Goal: Check status: Check status

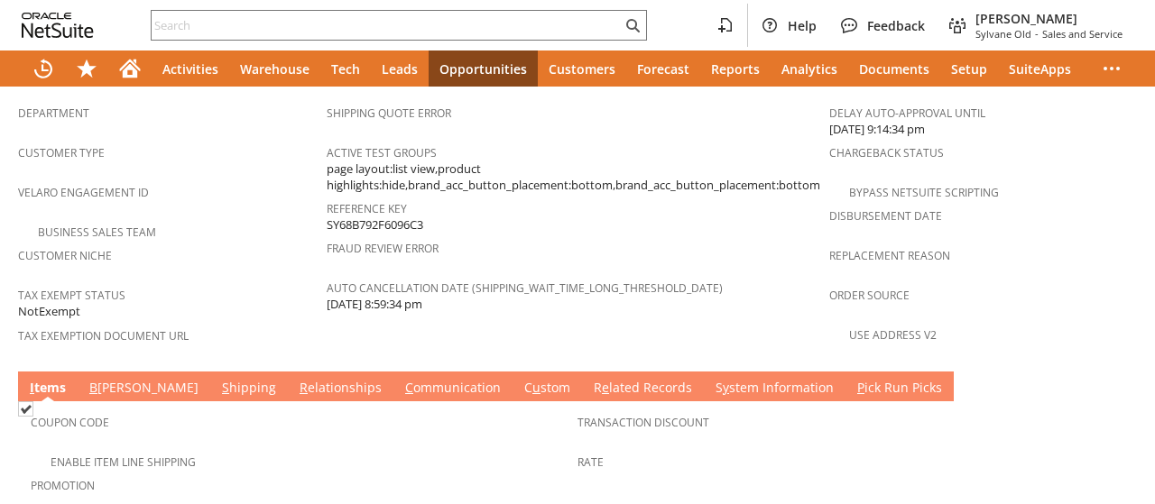
scroll to position [1322, 0]
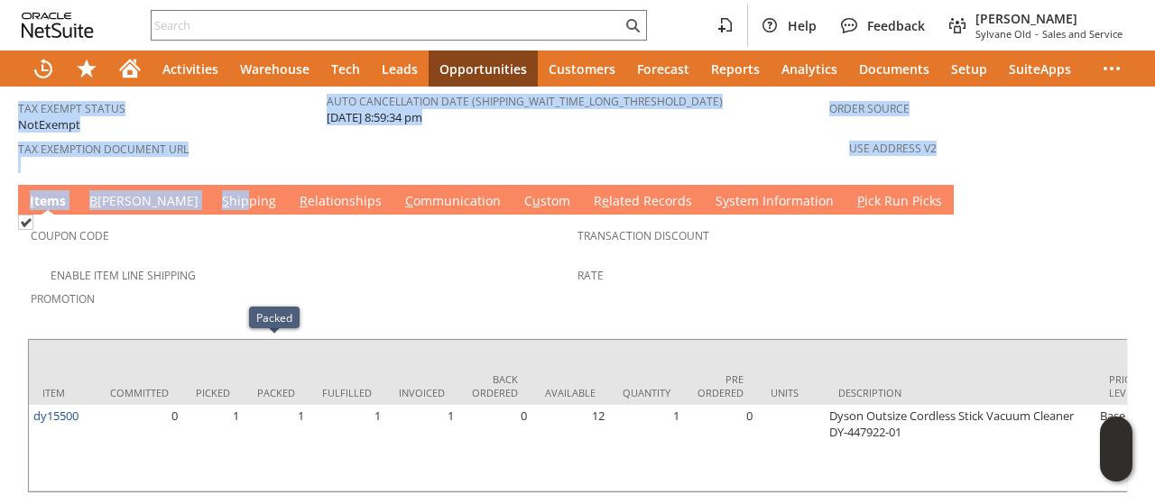
drag, startPoint x: 171, startPoint y: 121, endPoint x: 170, endPoint y: 130, distance: 9.2
click at [217, 192] on link "S hipping" at bounding box center [248, 202] width 63 height 20
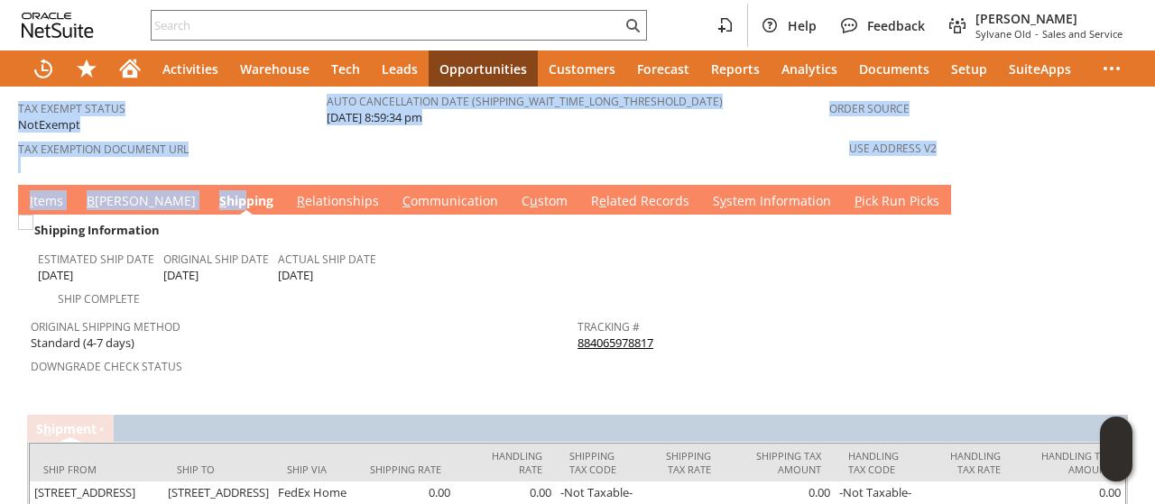
click at [592, 335] on link "884065978817" at bounding box center [615, 343] width 76 height 16
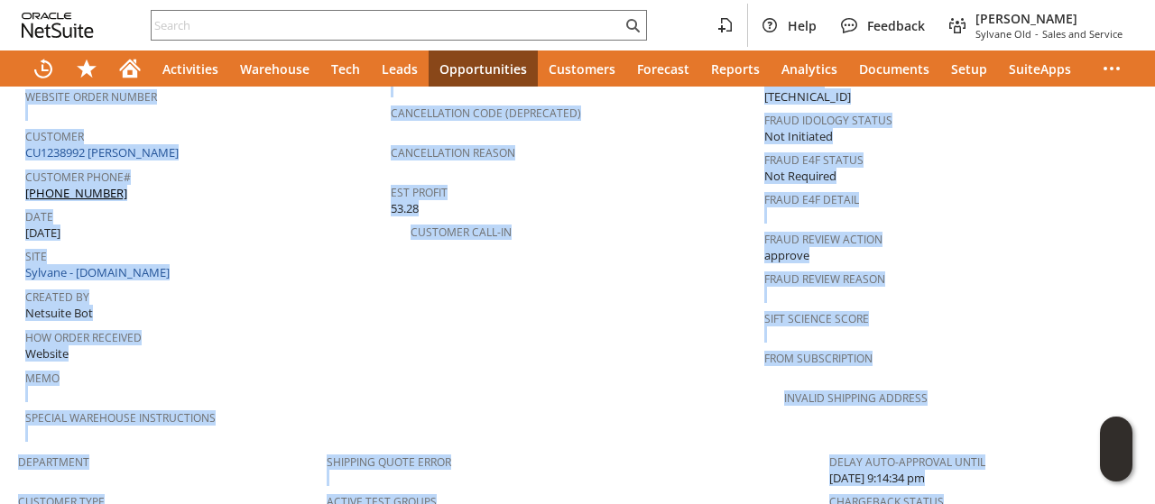
scroll to position [781, 0]
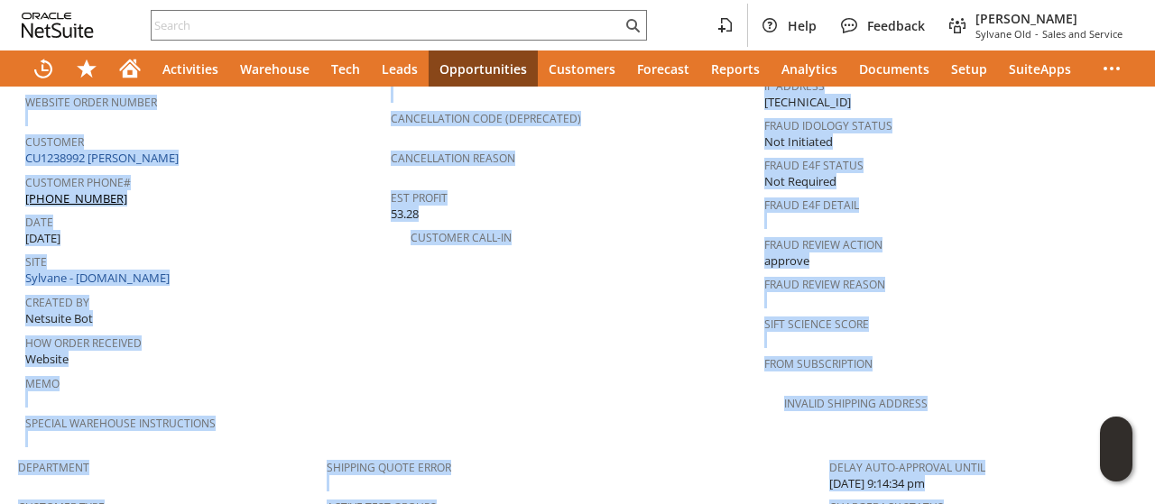
click at [279, 290] on div "Created By Netsuite Bot" at bounding box center [203, 309] width 356 height 39
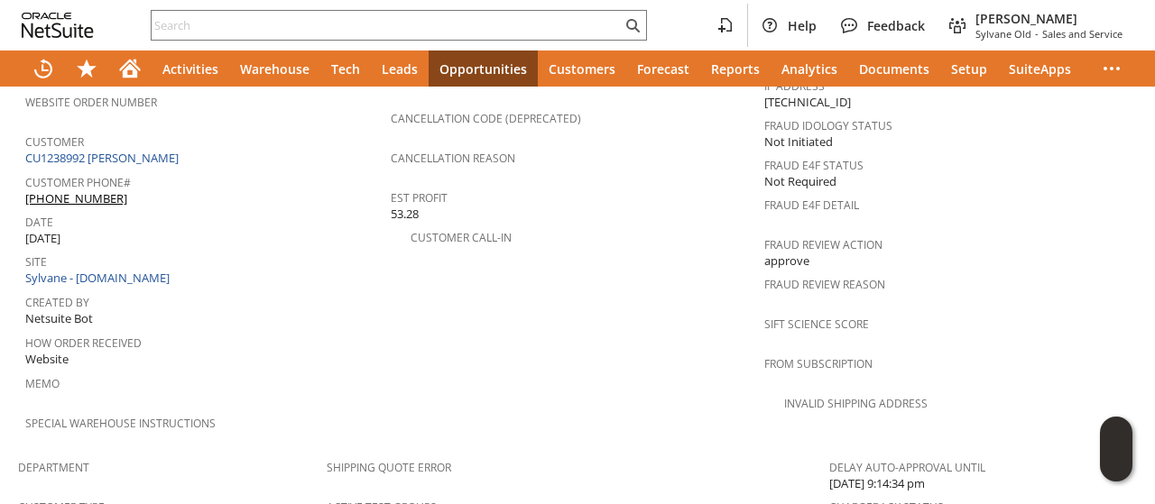
scroll to position [1322, 0]
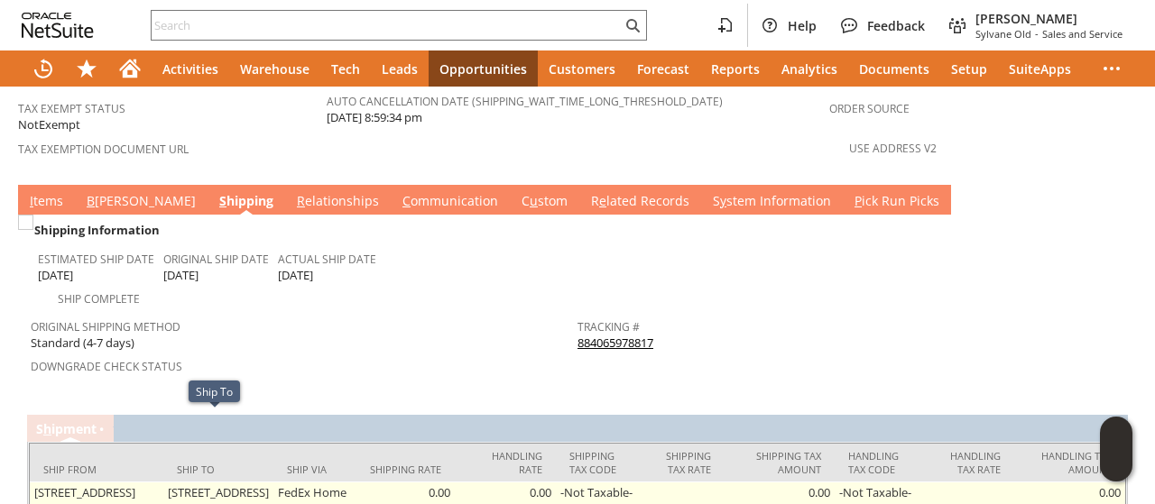
click at [163, 482] on td "[STREET_ADDRESS]" at bounding box center [218, 501] width 110 height 38
drag, startPoint x: 163, startPoint y: 421, endPoint x: 200, endPoint y: 450, distance: 46.9
click at [200, 482] on td "[STREET_ADDRESS]" at bounding box center [218, 501] width 110 height 38
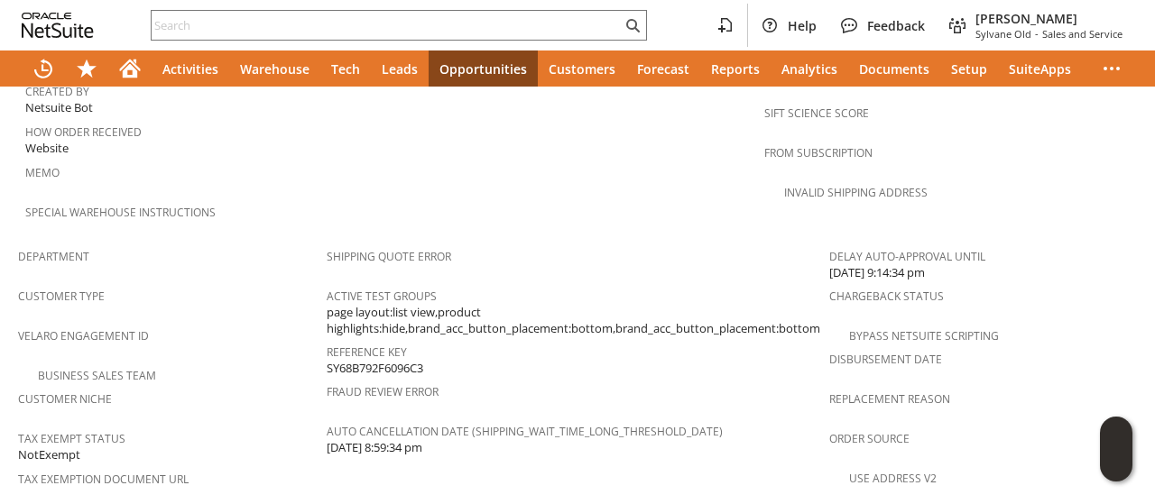
scroll to position [1263, 0]
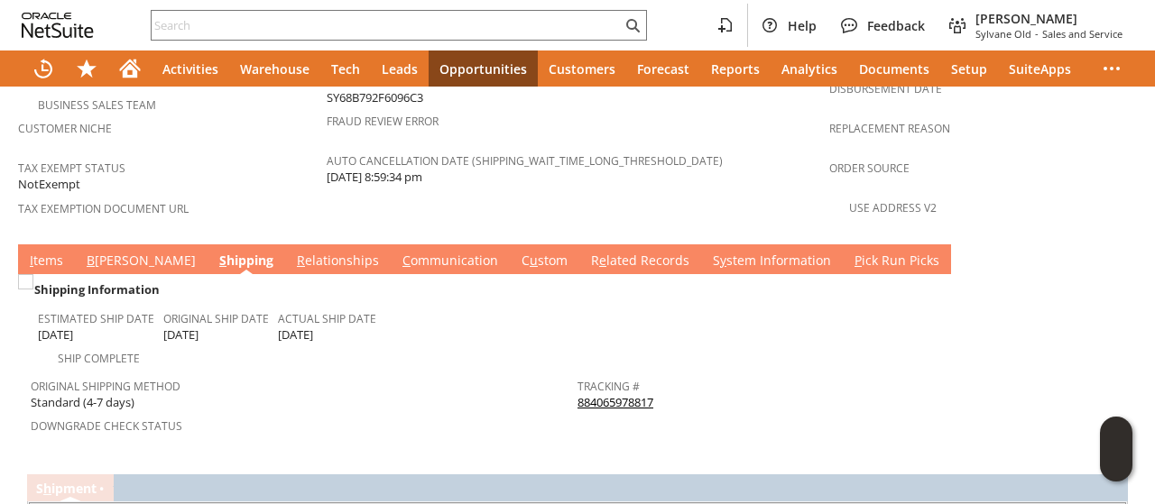
click at [398, 252] on link "C ommunication" at bounding box center [450, 262] width 105 height 20
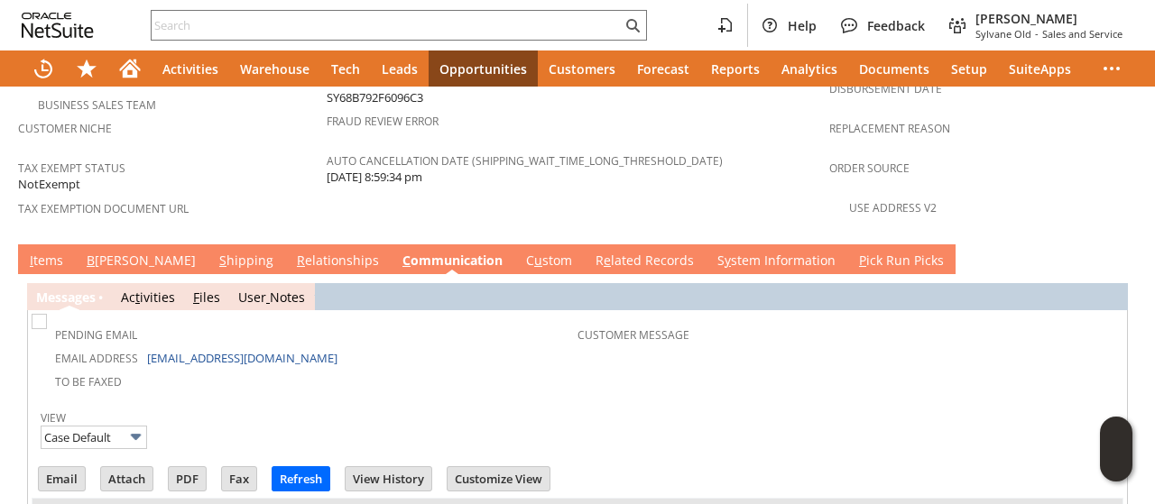
scroll to position [0, 0]
click at [215, 252] on link "S hipping" at bounding box center [246, 262] width 63 height 20
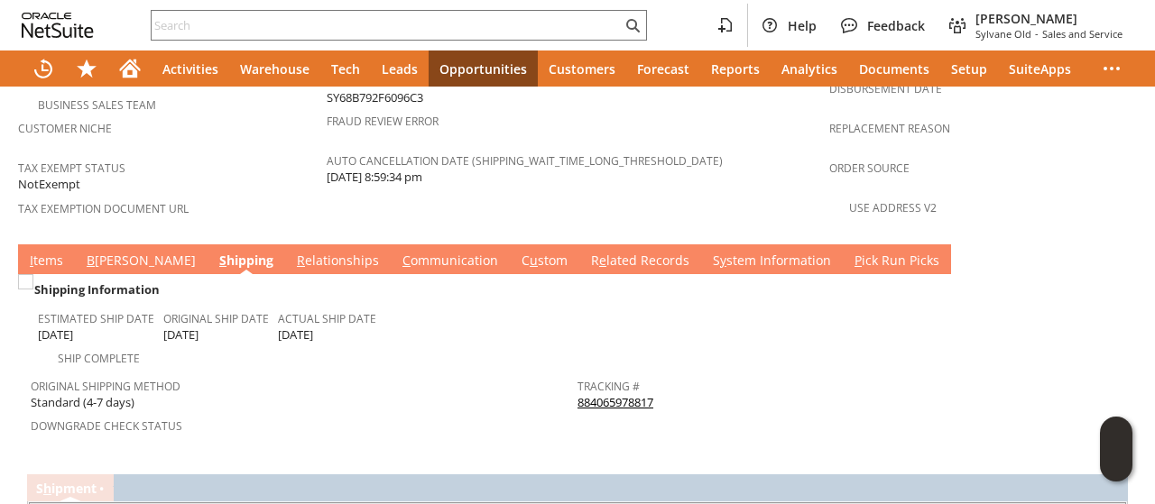
click at [106, 252] on link "B [PERSON_NAME]" at bounding box center [141, 262] width 118 height 20
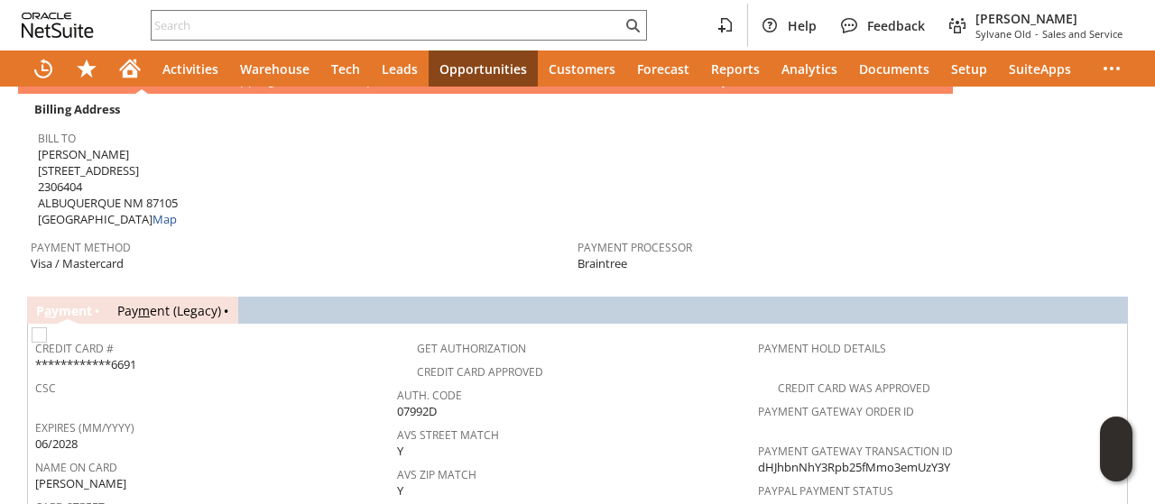
scroll to position [902, 0]
